Goal: Transaction & Acquisition: Purchase product/service

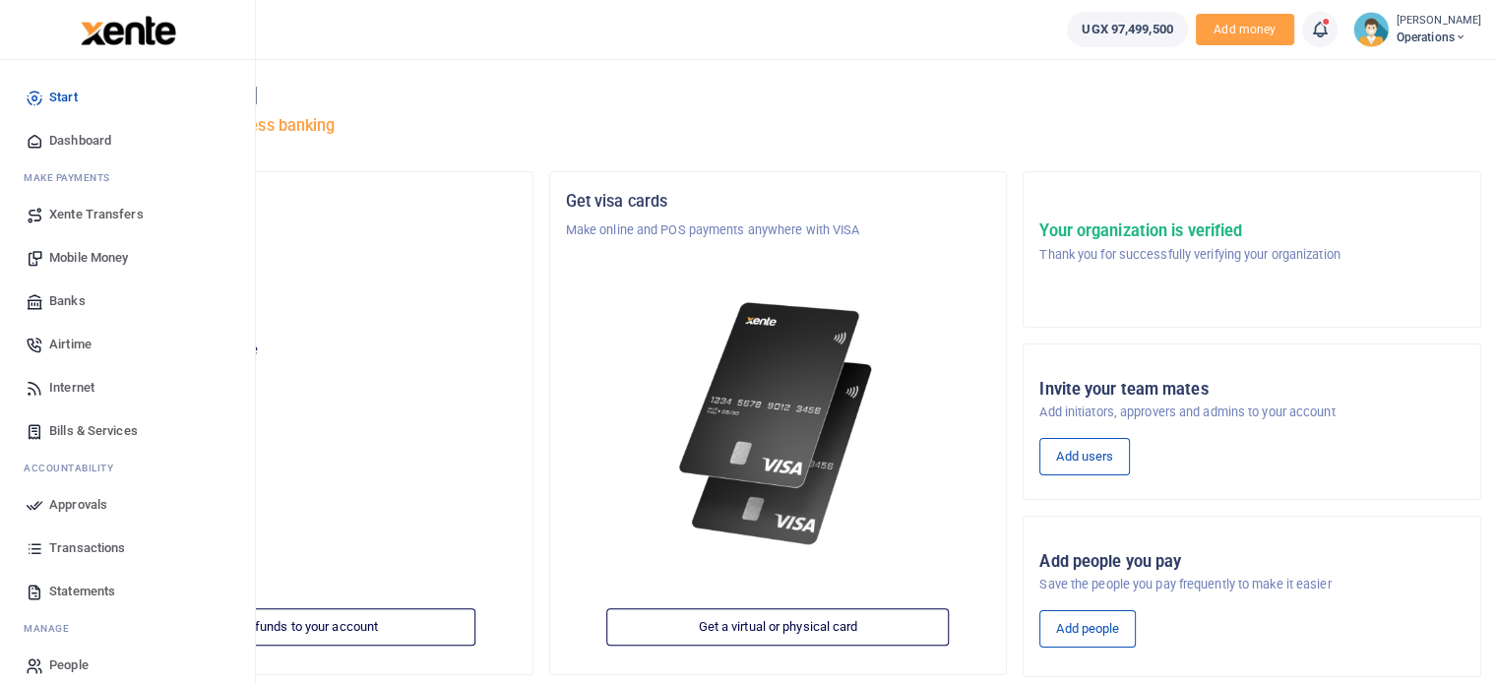
click at [55, 346] on span "Airtime" at bounding box center [70, 345] width 42 height 20
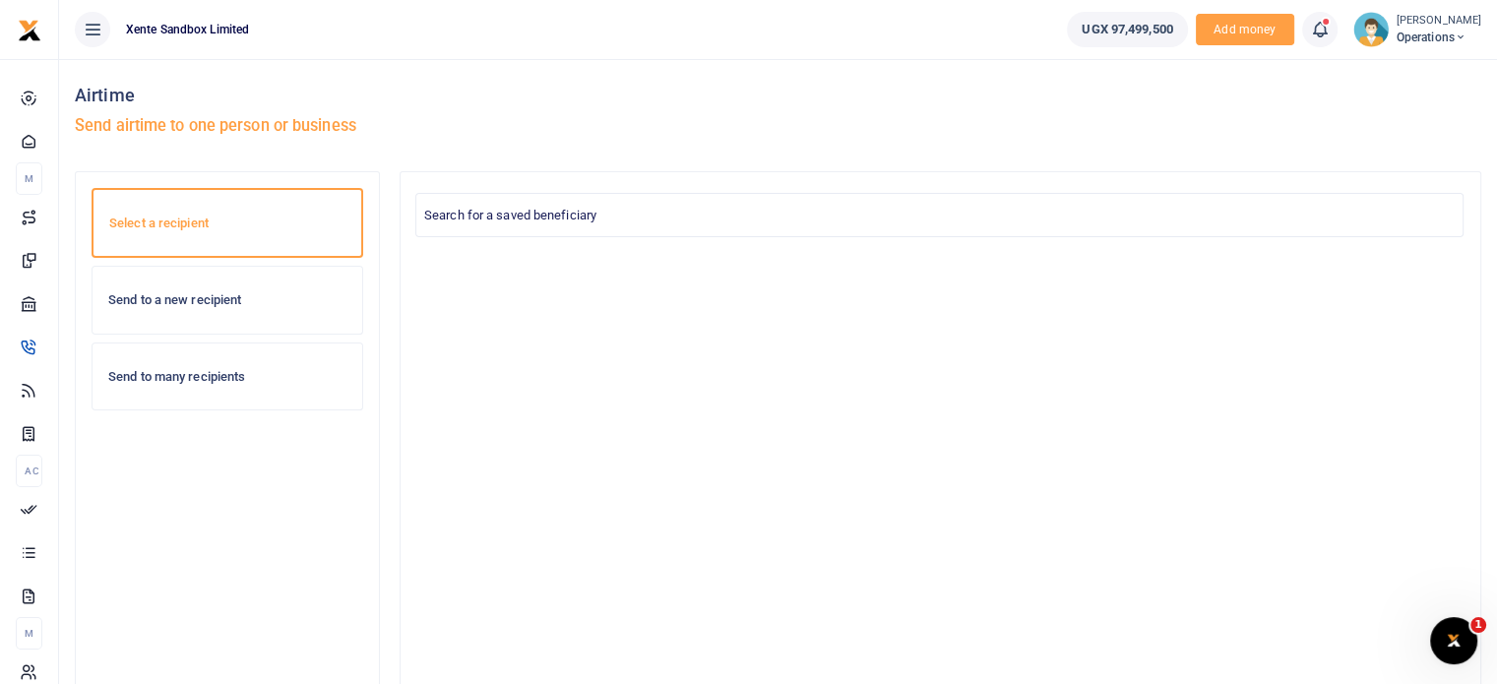
click at [209, 303] on h6 "Send to a new recipient" at bounding box center [227, 300] width 238 height 16
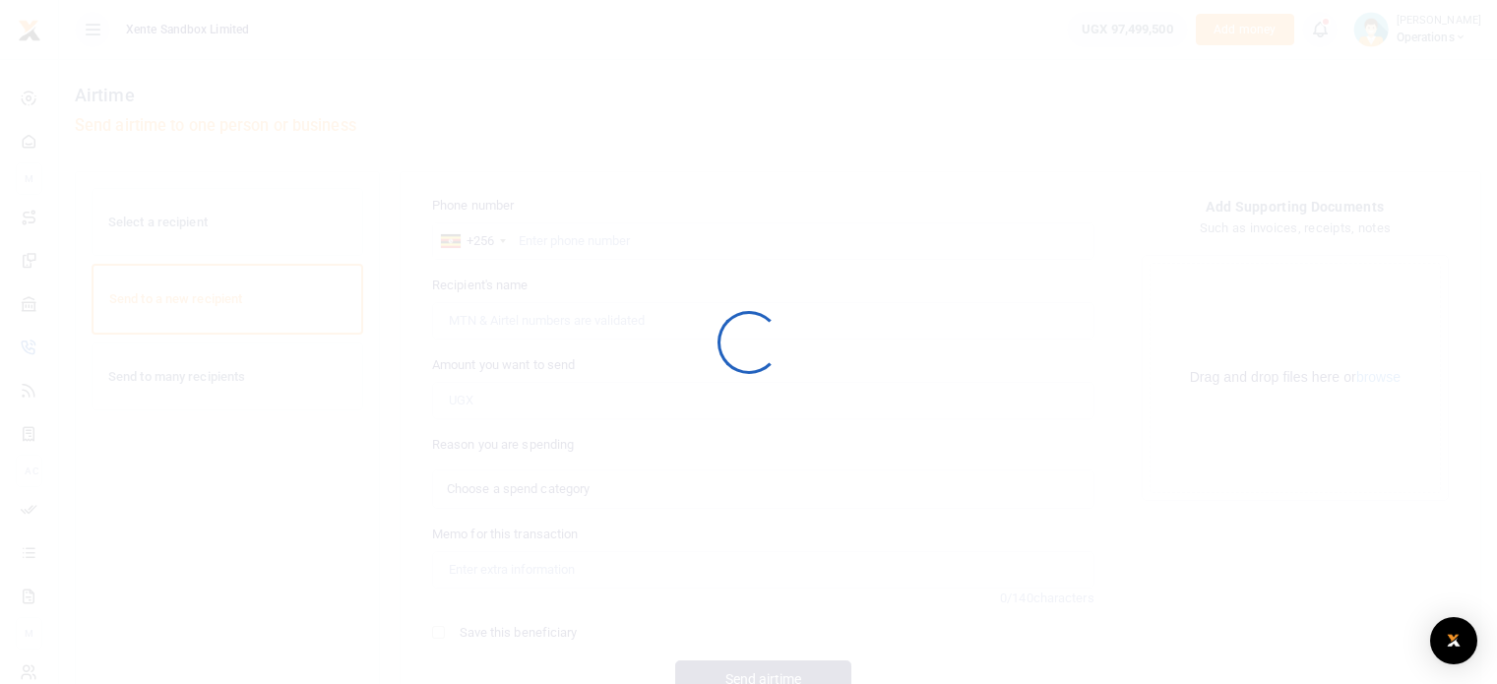
select select
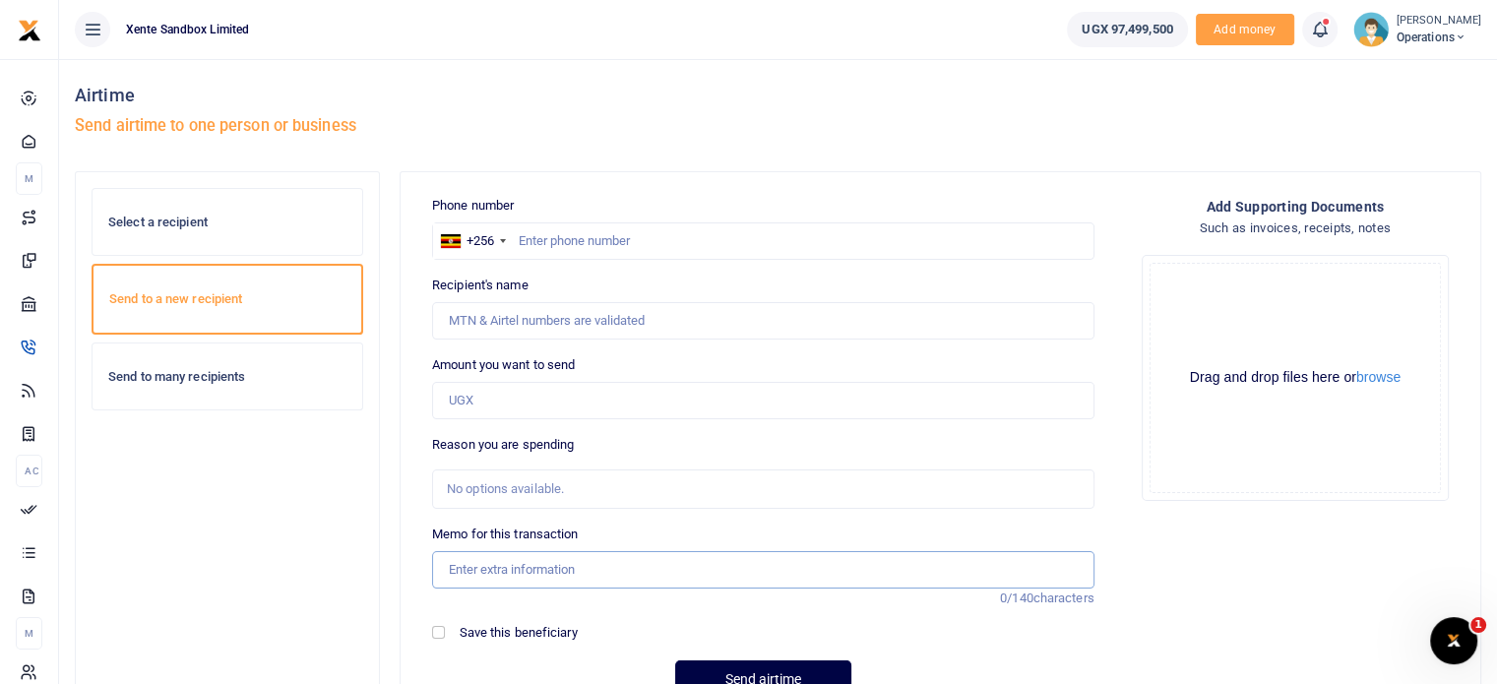
click at [593, 582] on input "Memo for this transaction" at bounding box center [763, 569] width 662 height 37
click at [461, 475] on div "No options available." at bounding box center [763, 488] width 662 height 39
click at [548, 481] on div "No options available." at bounding box center [756, 489] width 619 height 20
